Goal: Task Accomplishment & Management: Manage account settings

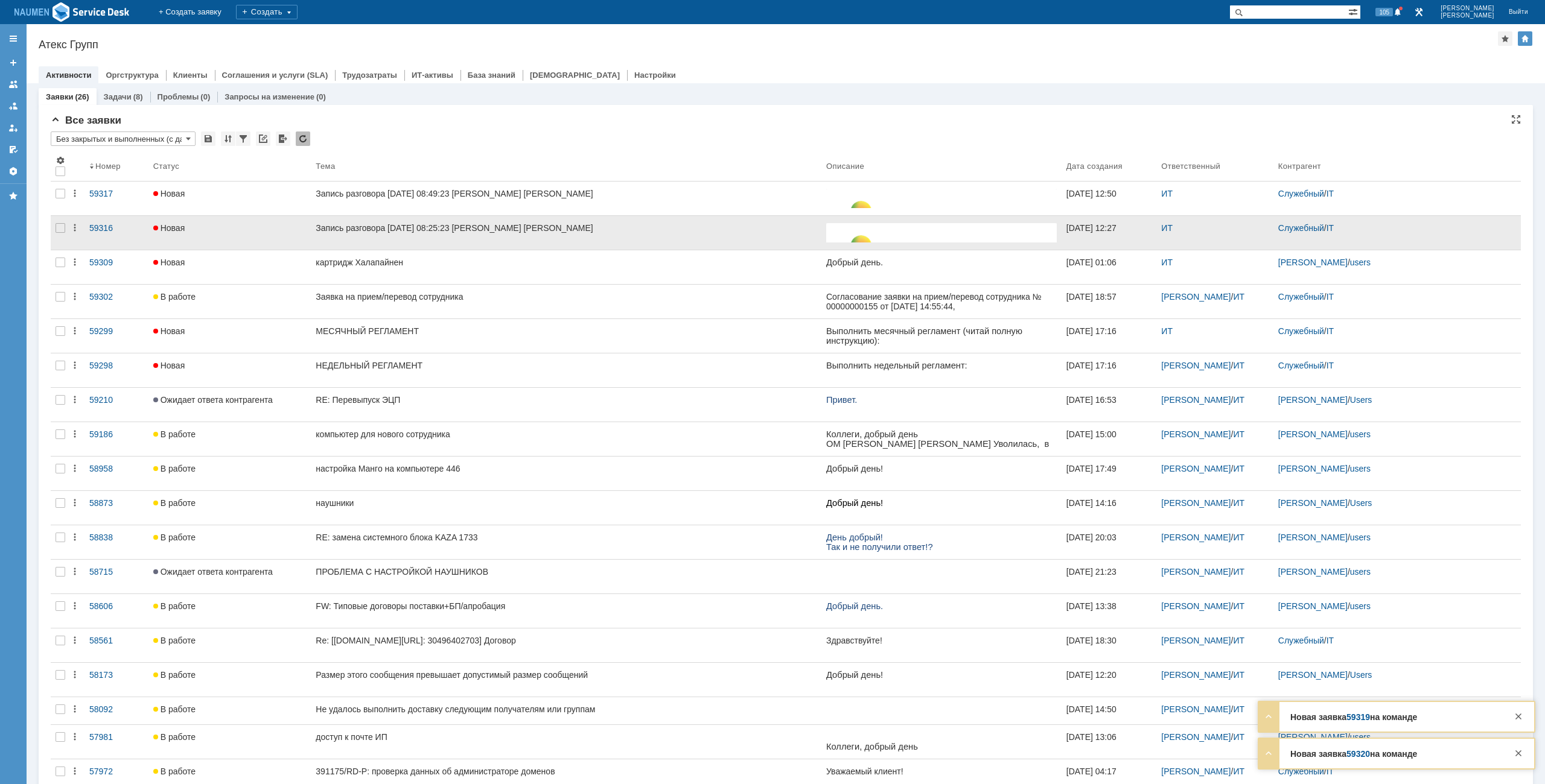
click at [64, 234] on div at bounding box center [60, 233] width 19 height 34
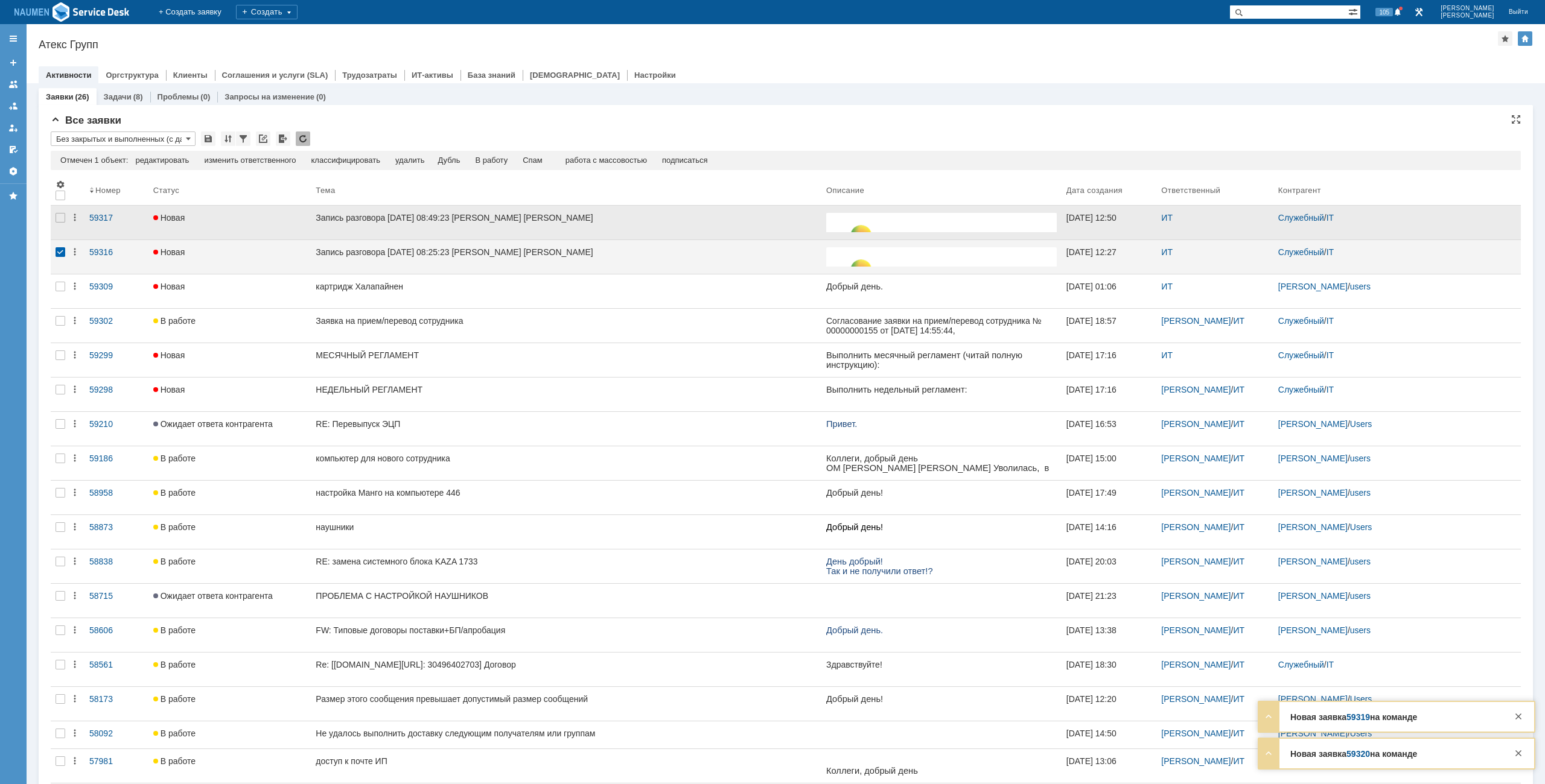
click at [64, 224] on div at bounding box center [60, 223] width 19 height 34
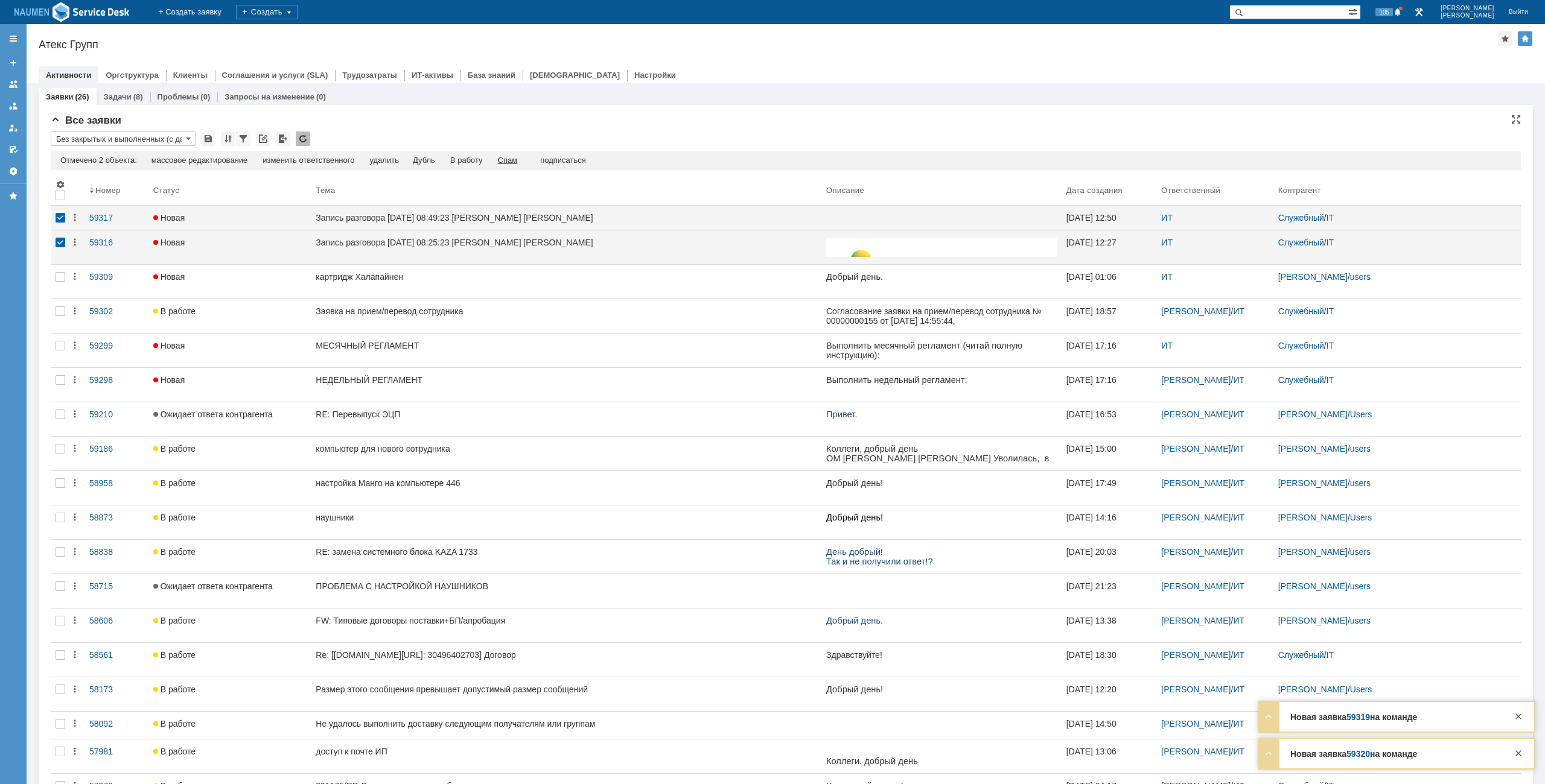
click at [512, 156] on div "Спам" at bounding box center [507, 160] width 20 height 10
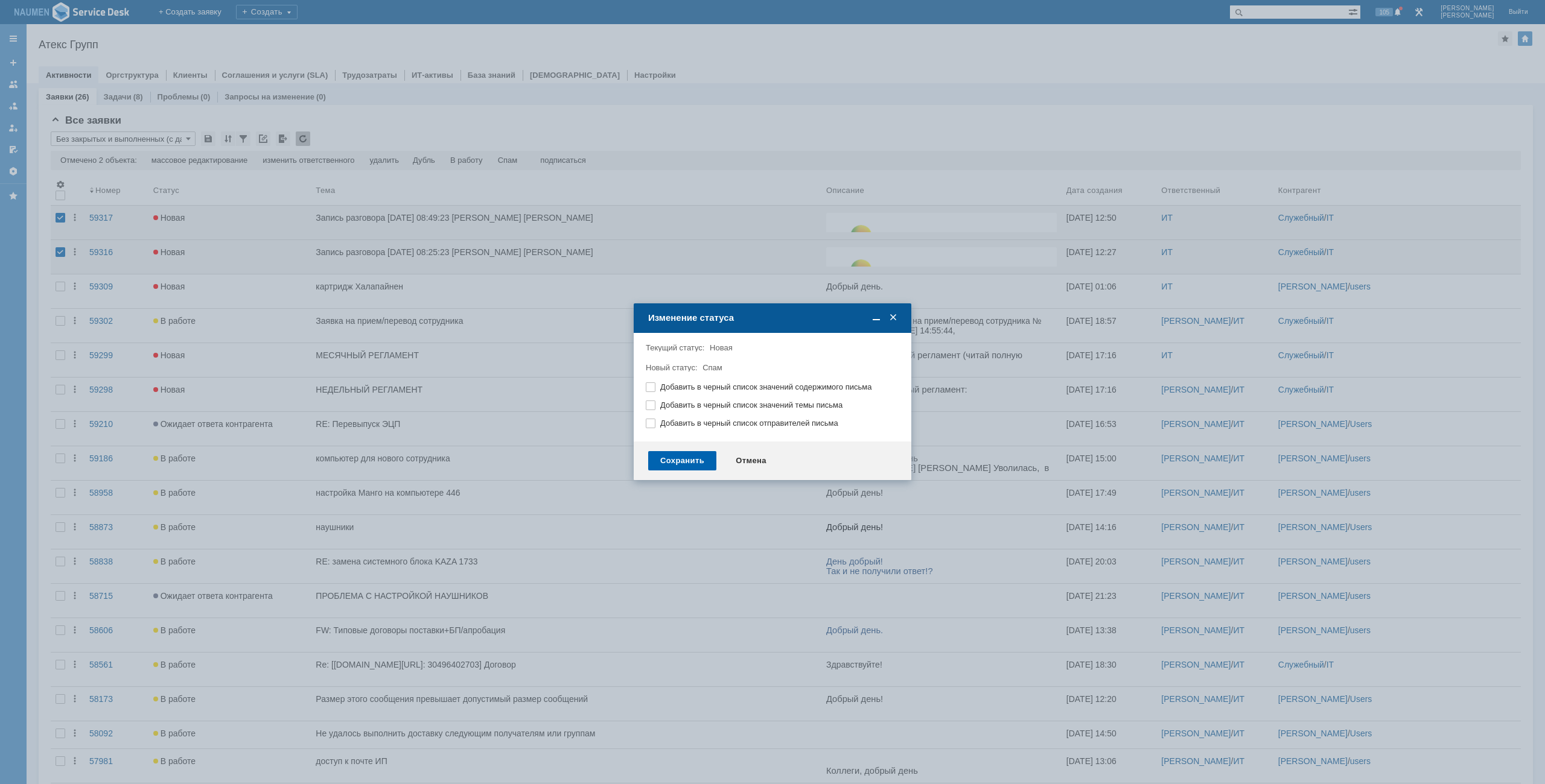
click at [692, 457] on div "Сохранить" at bounding box center [682, 461] width 68 height 19
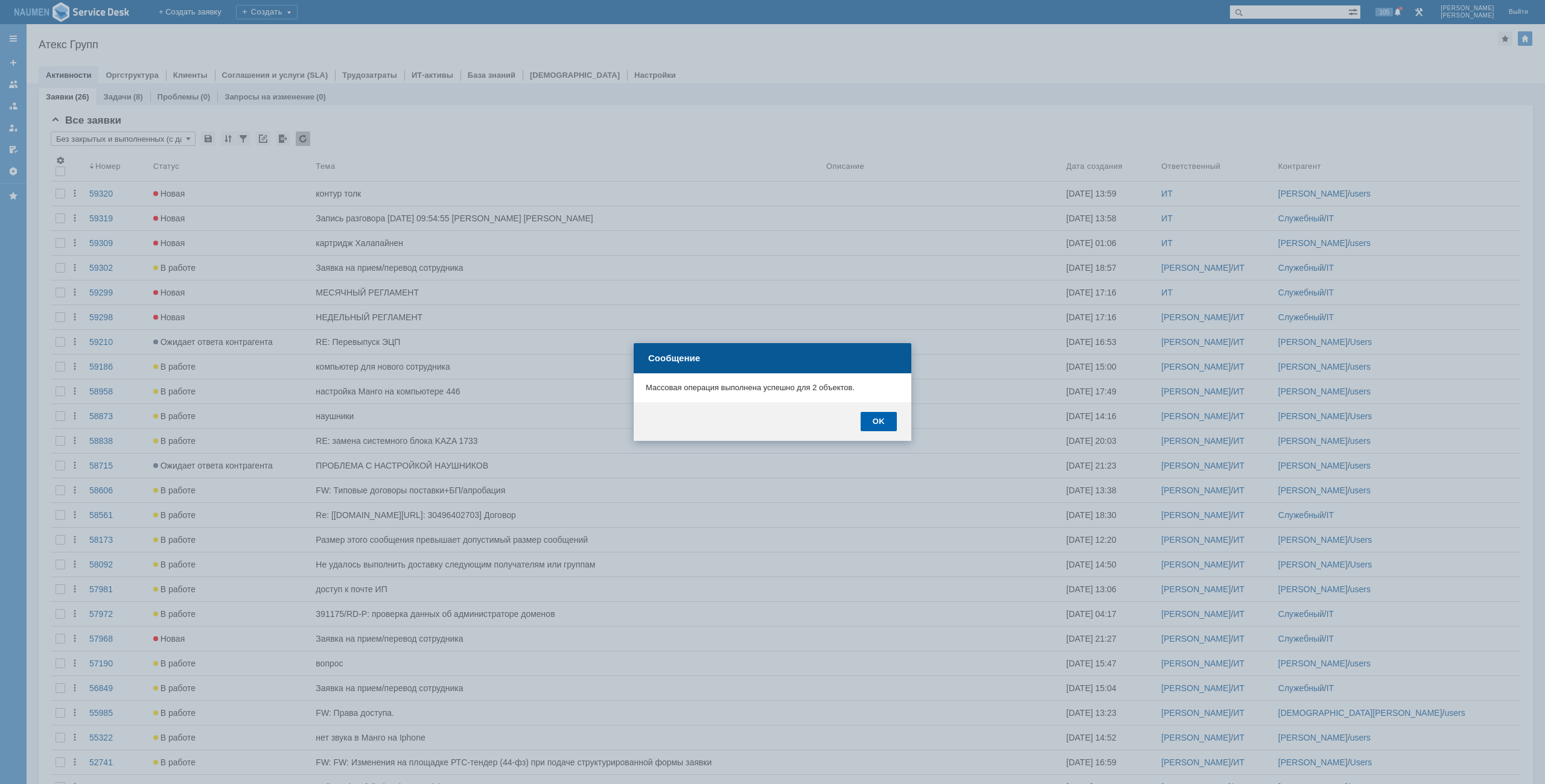
click at [889, 429] on div "OK" at bounding box center [878, 422] width 36 height 19
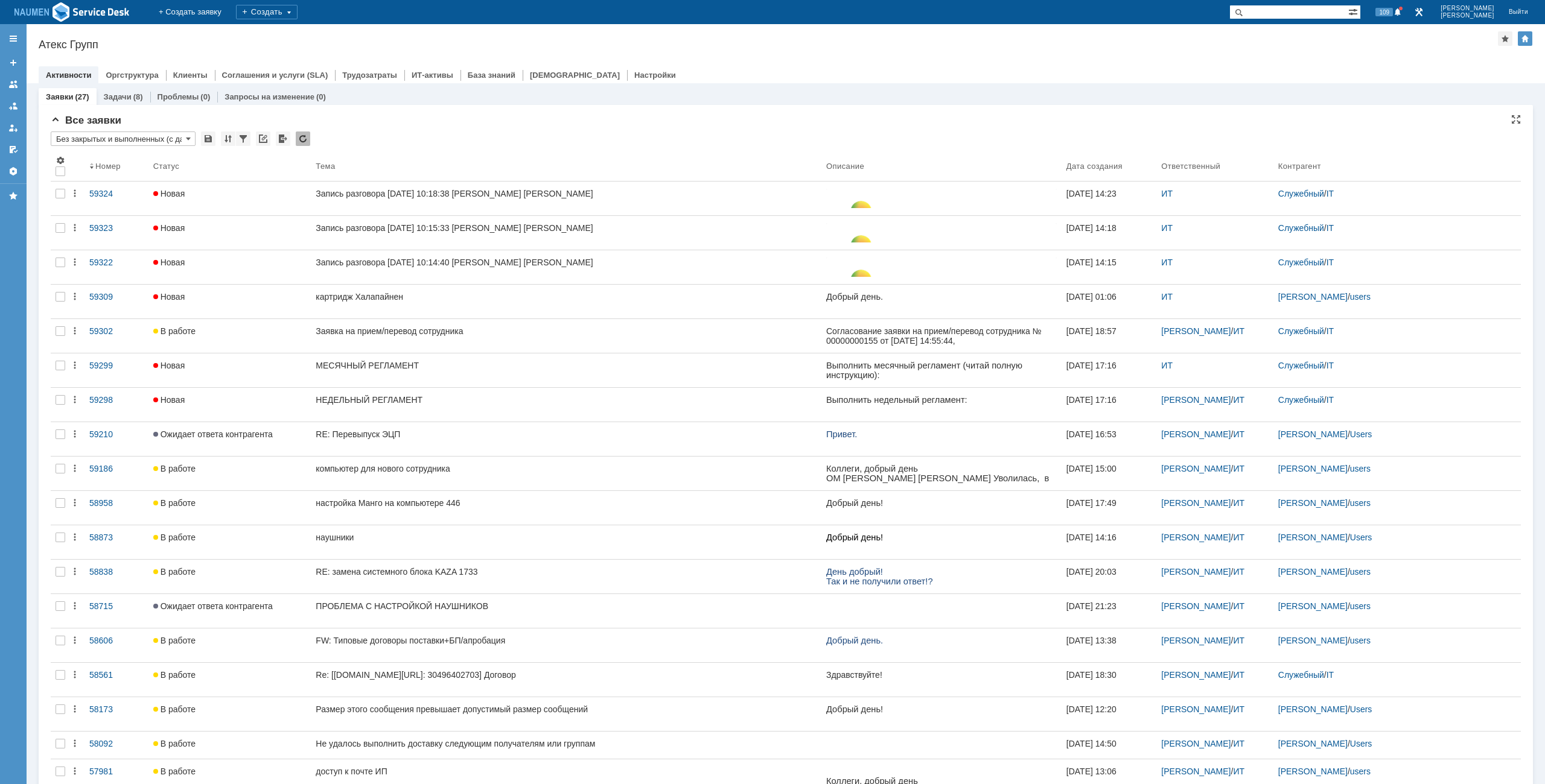
click at [576, 117] on div "Все заявки" at bounding box center [786, 121] width 1470 height 12
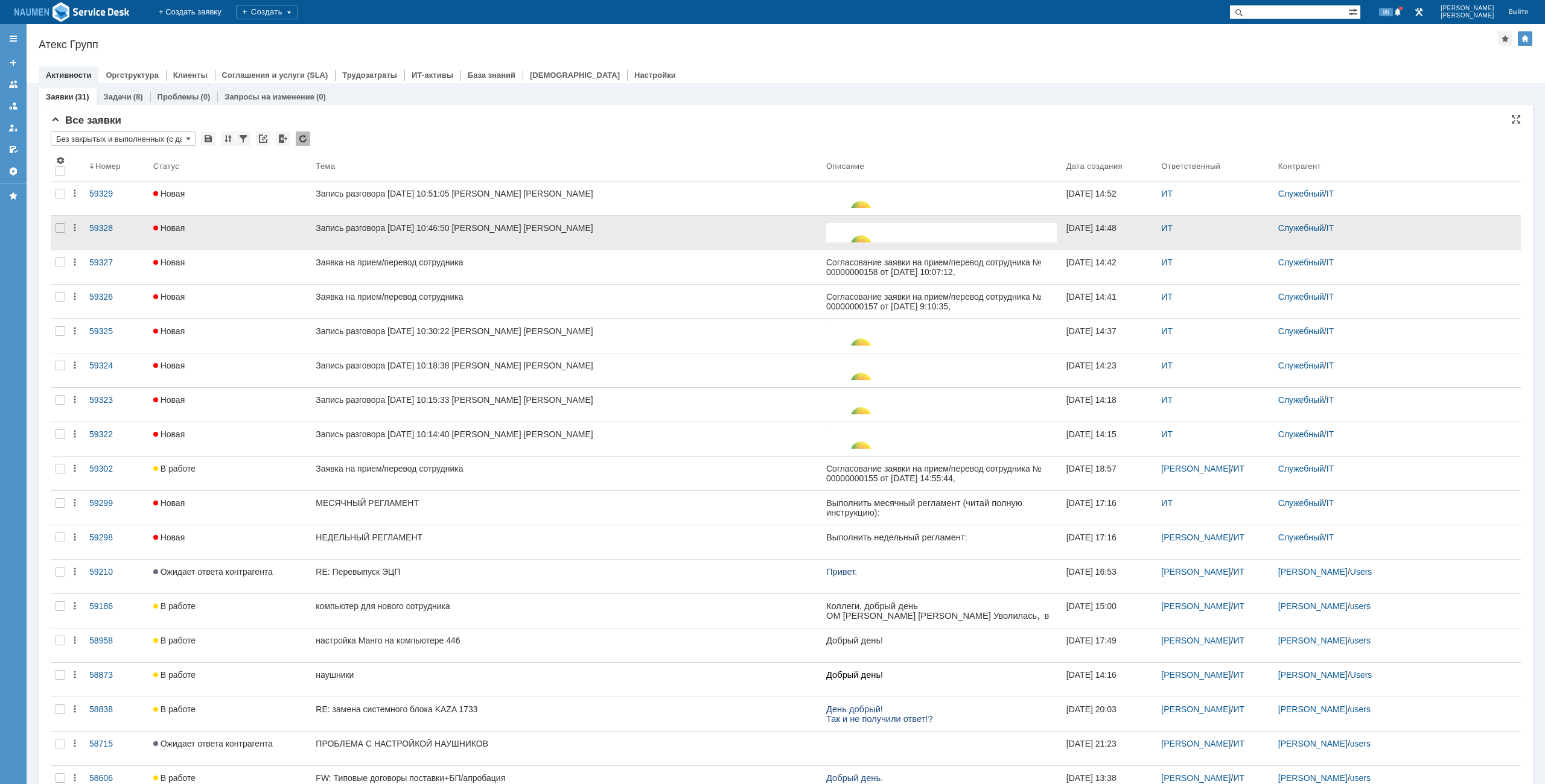
click at [53, 229] on div at bounding box center [60, 233] width 19 height 34
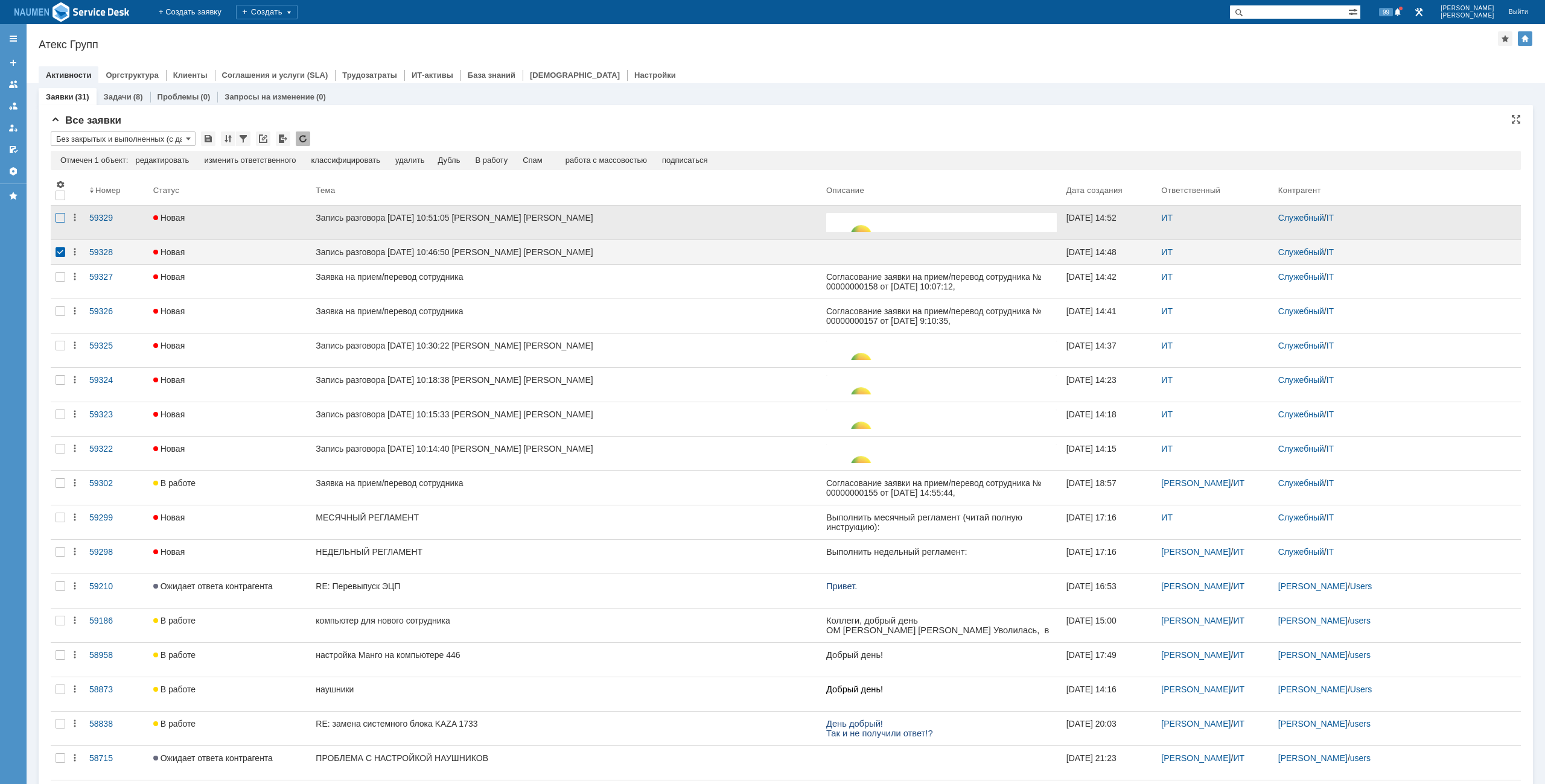
click at [59, 221] on div at bounding box center [60, 217] width 10 height 10
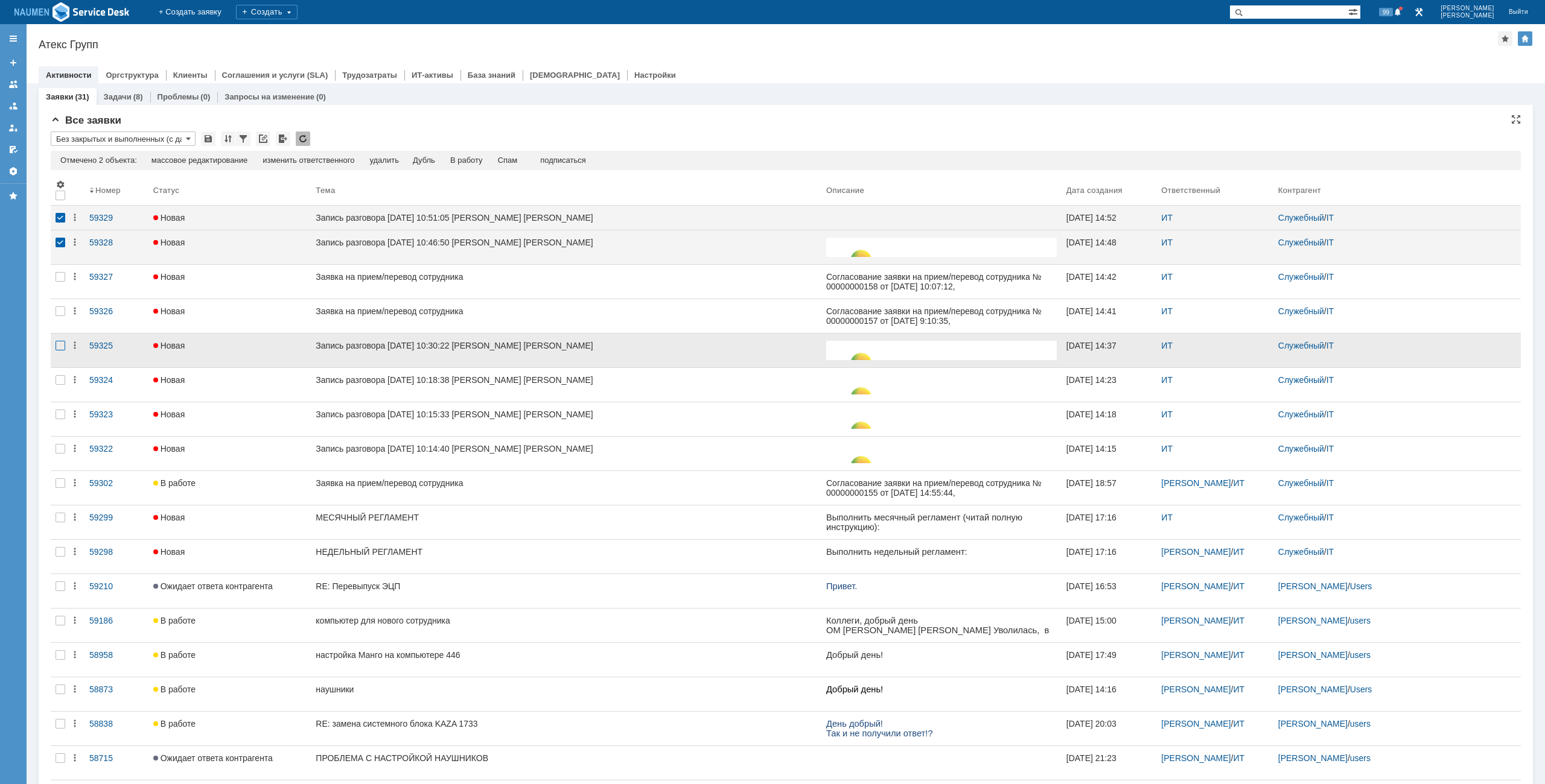
click at [62, 349] on div at bounding box center [60, 345] width 10 height 10
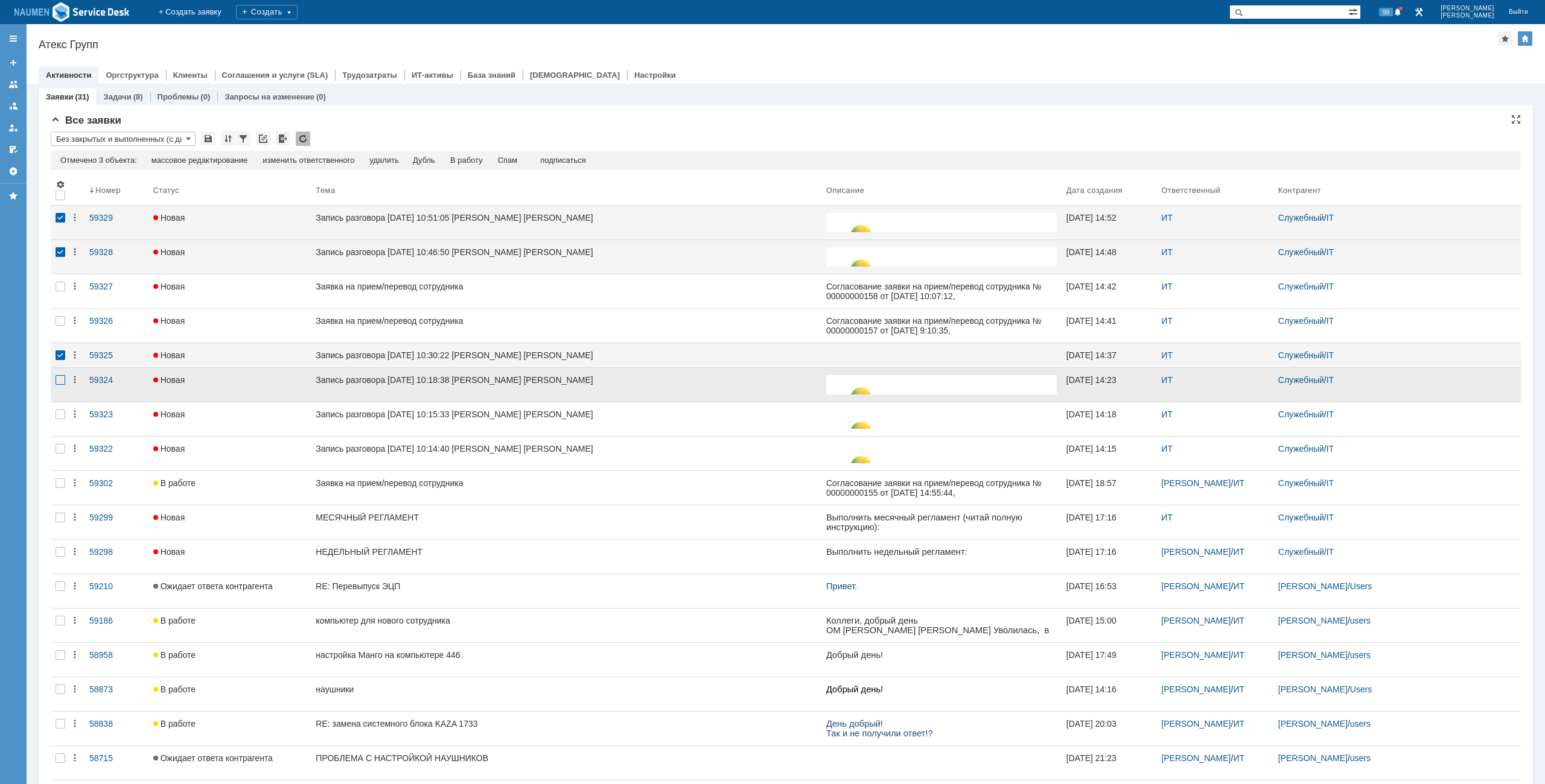
click at [63, 375] on div at bounding box center [60, 380] width 10 height 10
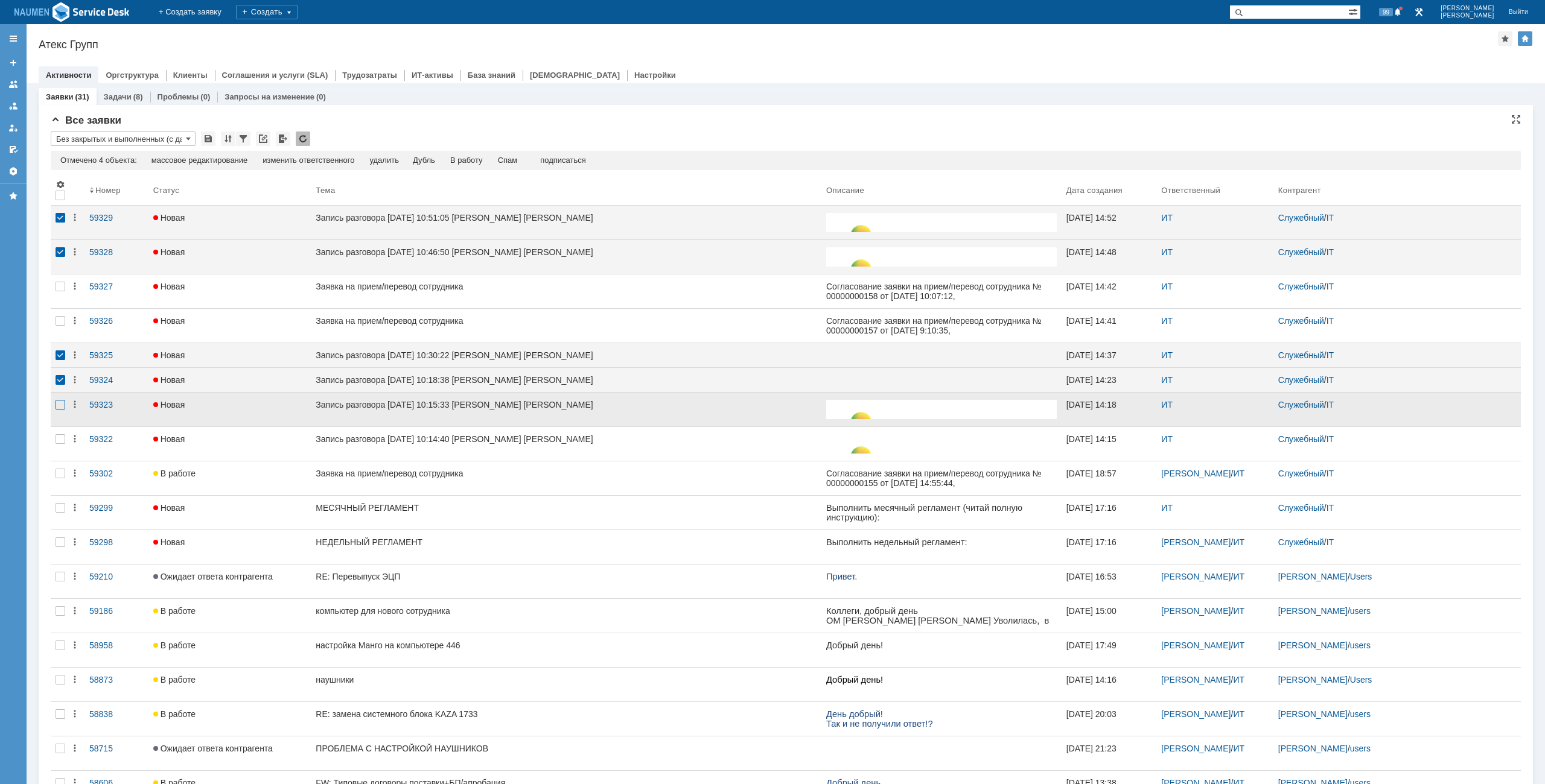
click at [62, 406] on div at bounding box center [60, 404] width 10 height 10
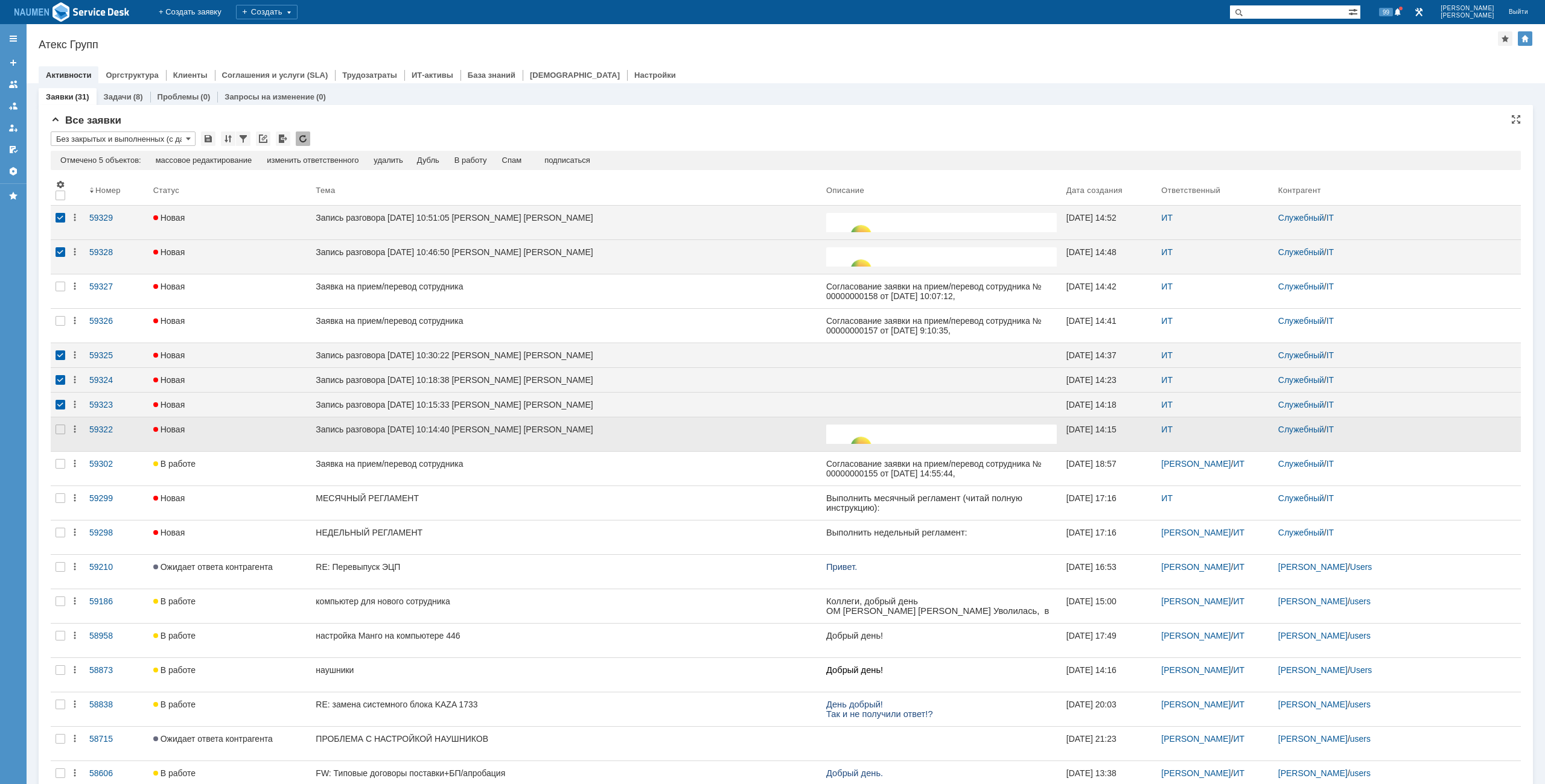
click at [58, 439] on div at bounding box center [60, 434] width 19 height 34
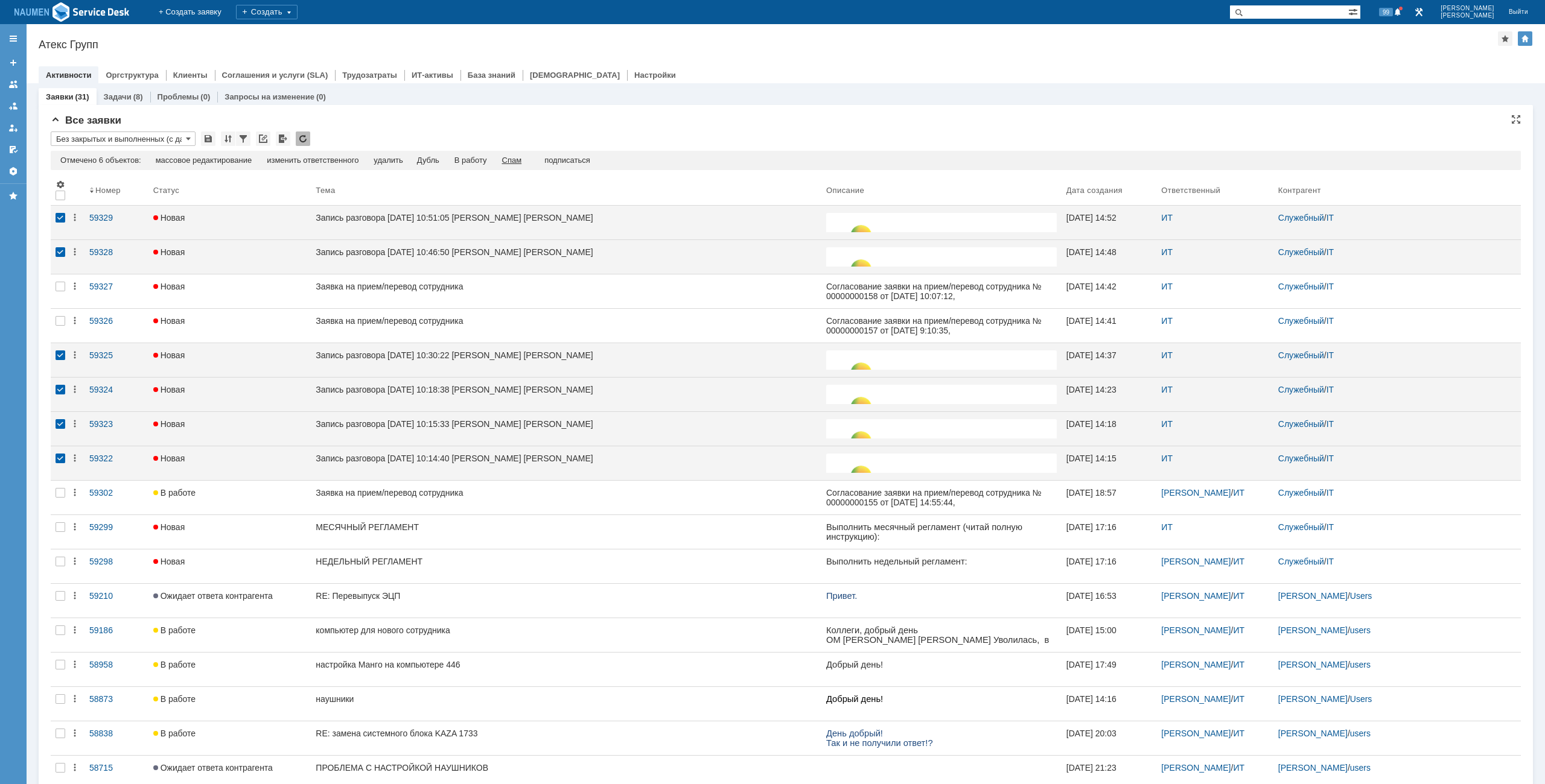
click at [515, 159] on div "Спам" at bounding box center [512, 160] width 20 height 10
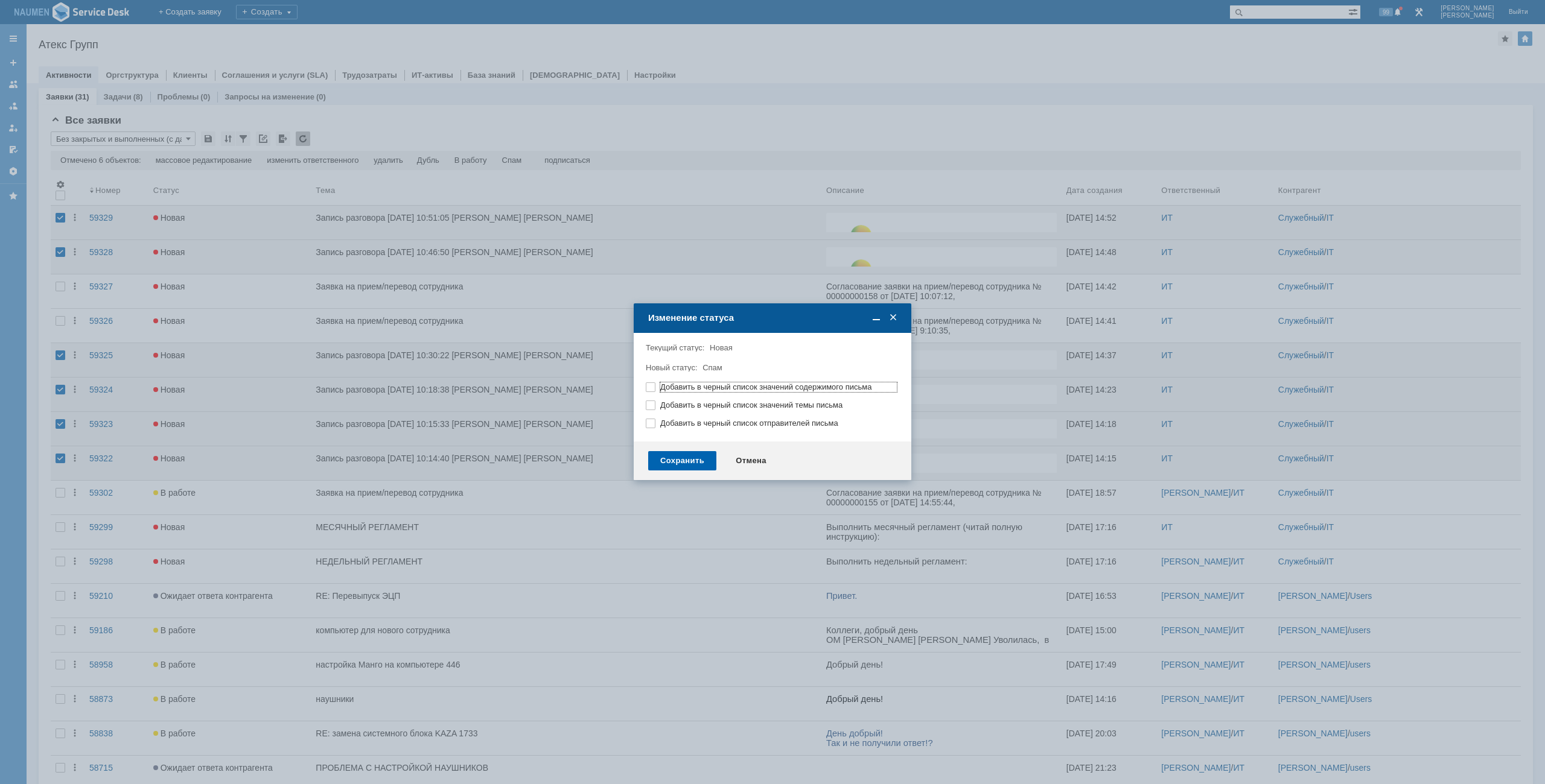
click at [698, 458] on div "Сохранить" at bounding box center [682, 461] width 68 height 19
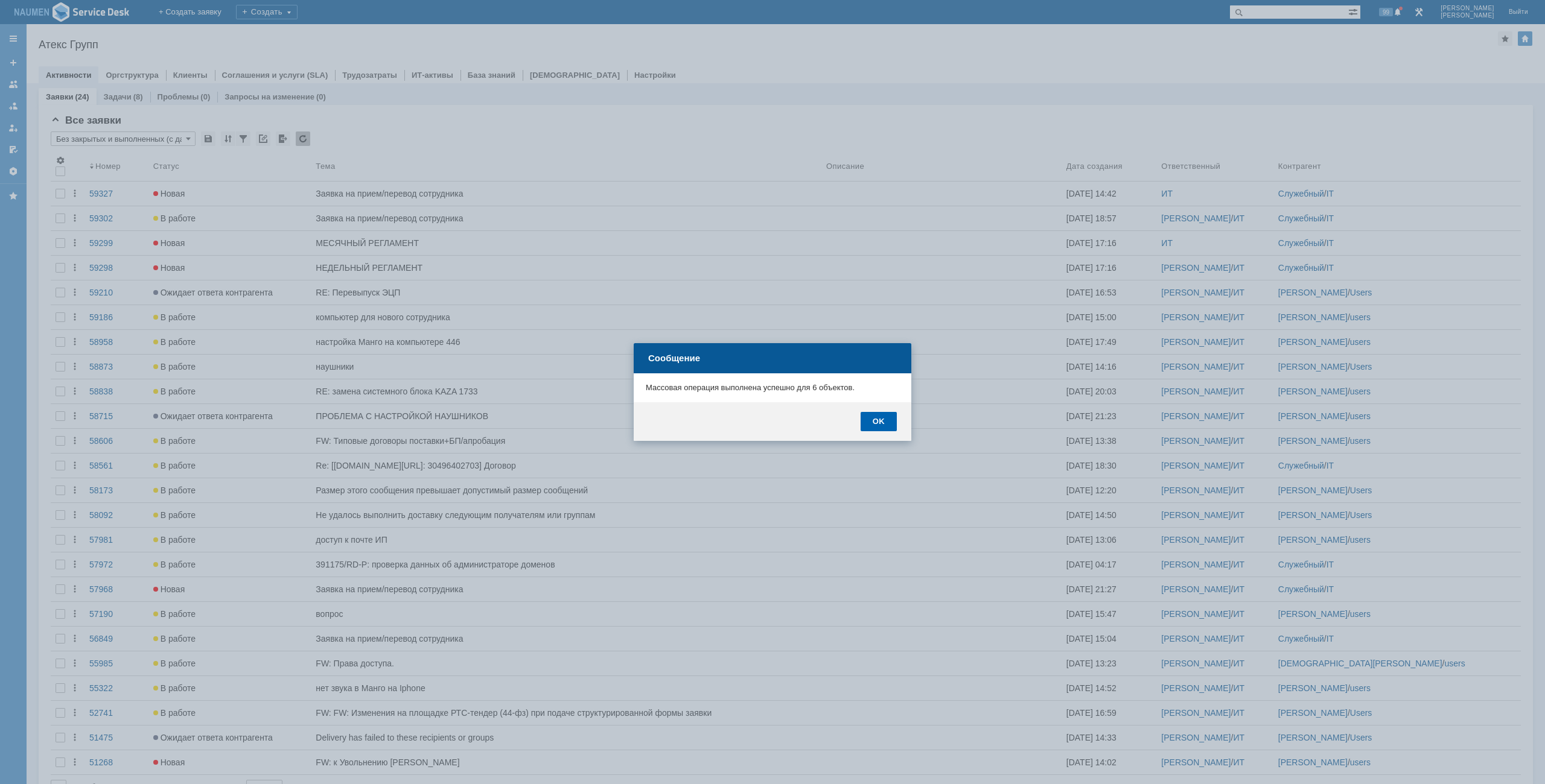
click at [887, 423] on div "OK" at bounding box center [878, 422] width 36 height 19
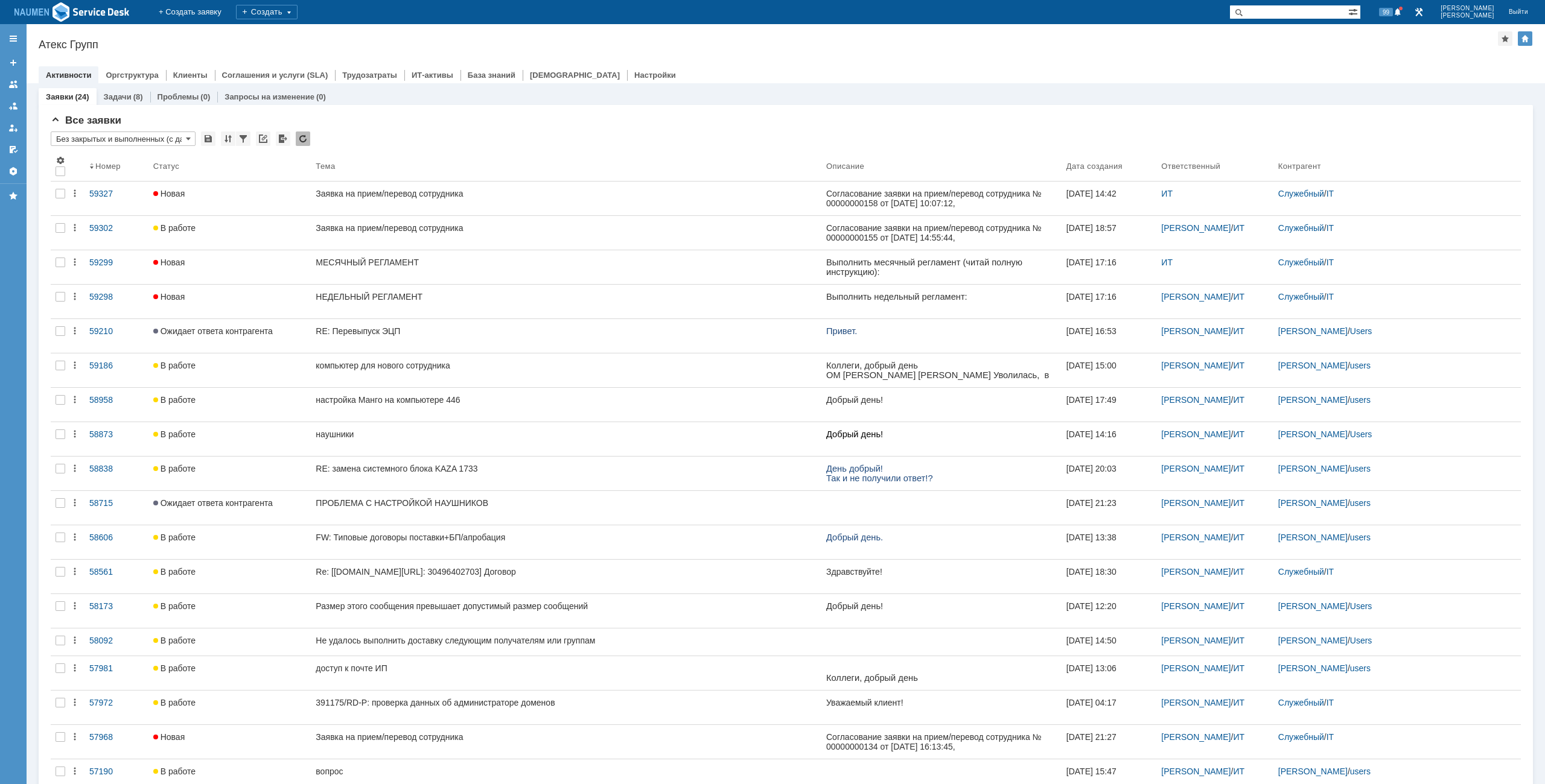
click at [613, 40] on div "Атекс Групп" at bounding box center [768, 45] width 1459 height 12
click at [692, 53] on div "Назад | Атекс Групп Атекс Групп root$101 Активности Оргструктура Клиенты Соглаш…" at bounding box center [786, 54] width 1519 height 59
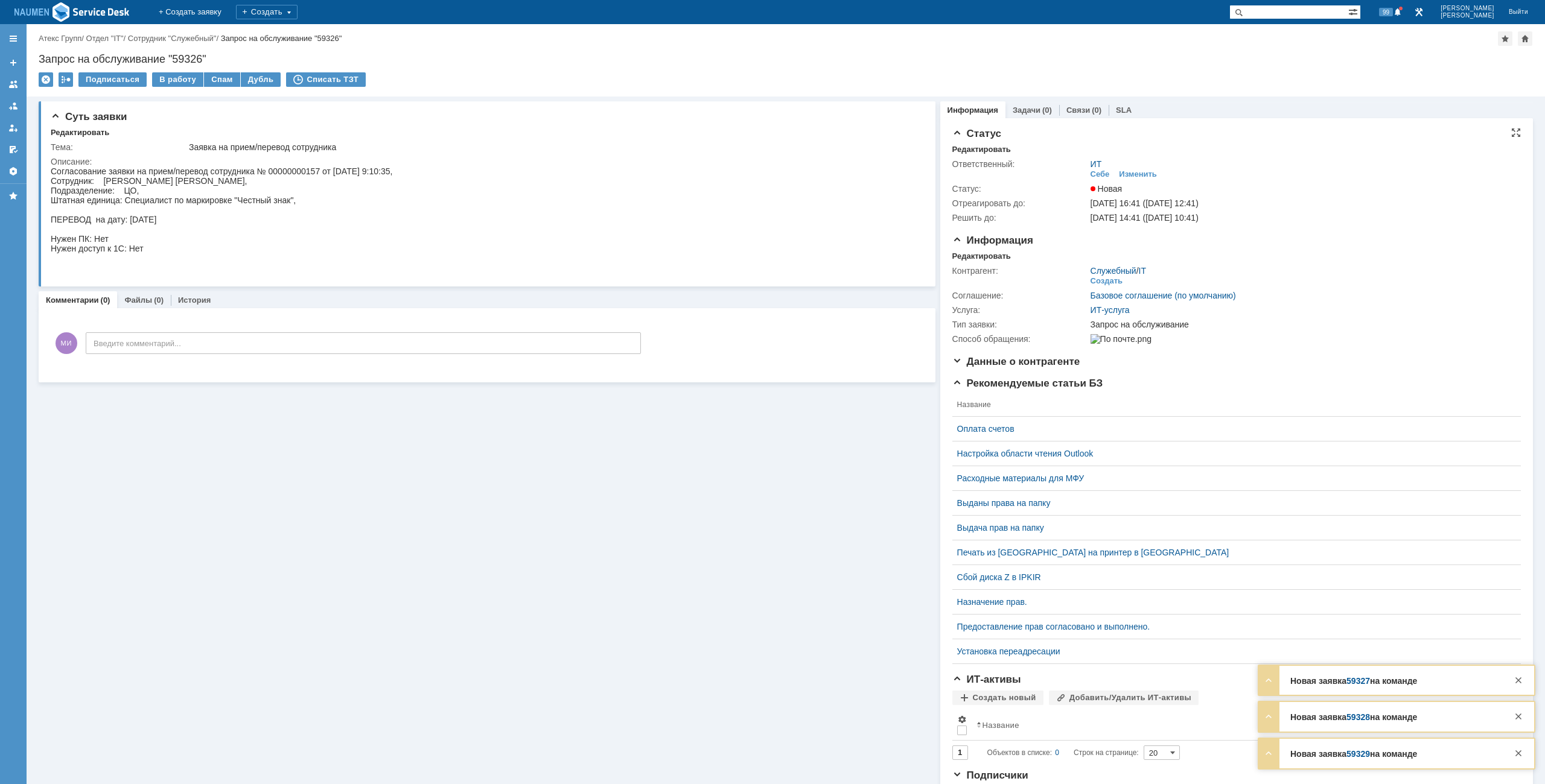
click at [983, 154] on div "Ответственный: ИТ Себе Изменить Статус: Новая Отреагировать до: [DATE] 16:41 ([…" at bounding box center [1236, 190] width 568 height 71
click at [983, 149] on div "Редактировать" at bounding box center [982, 149] width 59 height 10
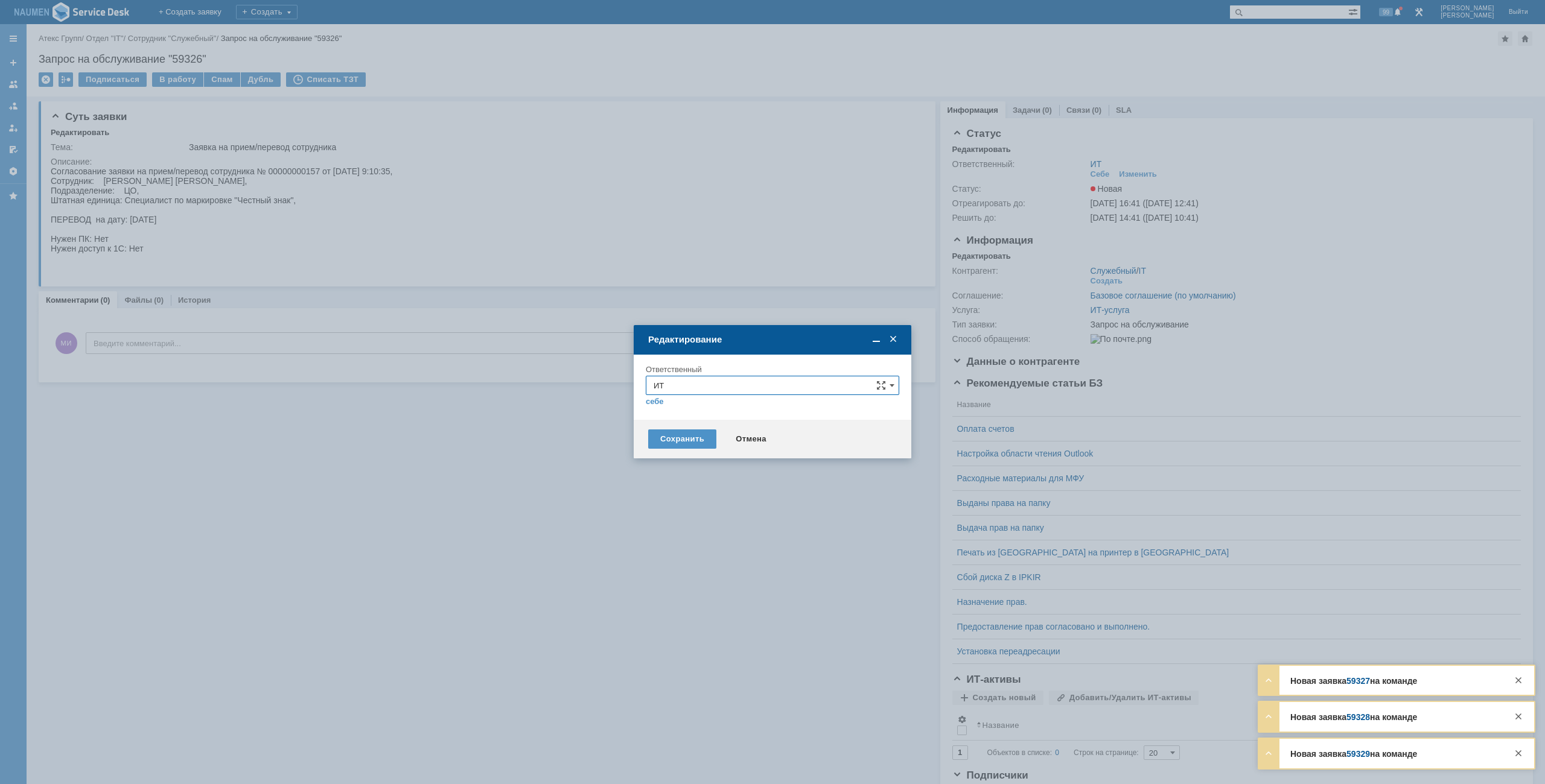
click at [758, 389] on input "ИТ" at bounding box center [772, 386] width 254 height 19
click at [673, 521] on div "АСУ" at bounding box center [772, 527] width 252 height 19
click at [681, 444] on div "Сохранить" at bounding box center [682, 439] width 68 height 19
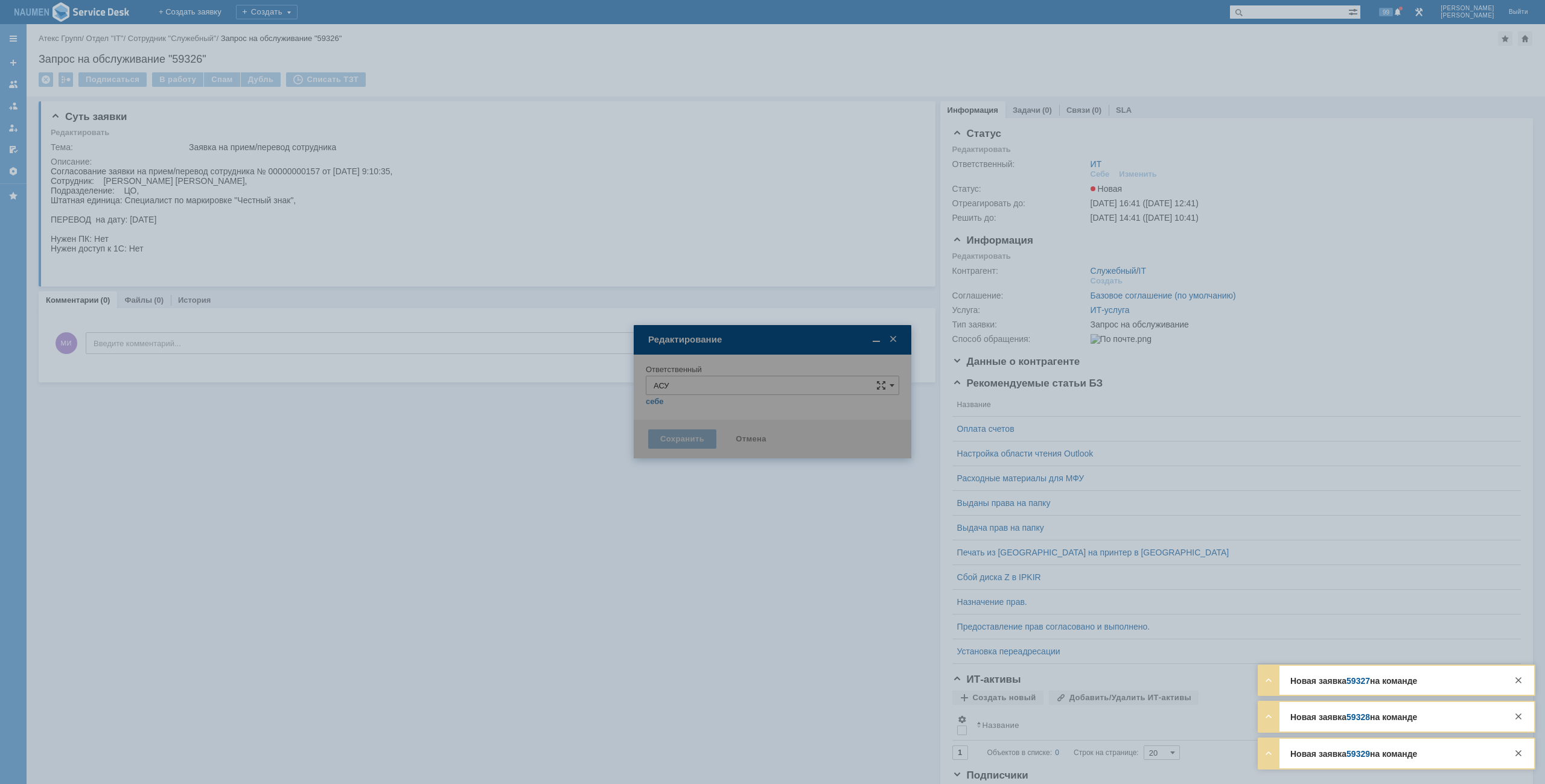
type input "АСУ"
